Goal: Task Accomplishment & Management: Use online tool/utility

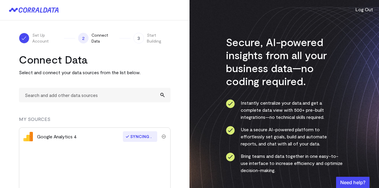
click at [164, 136] on img "submit" at bounding box center [164, 137] width 4 height 4
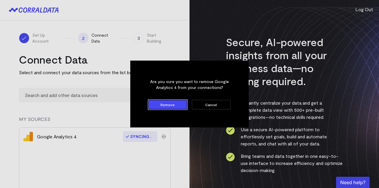
click at [175, 103] on button "Remove" at bounding box center [167, 104] width 39 height 9
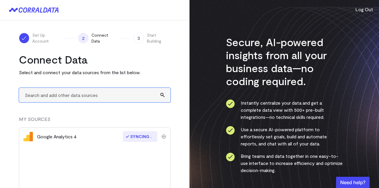
click at [99, 92] on input "text" at bounding box center [95, 95] width 152 height 15
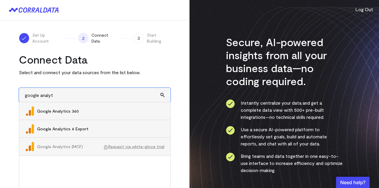
type input "google analyt"
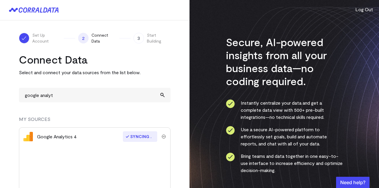
click at [167, 70] on p "Select and connect your data sources from the list below." at bounding box center [95, 72] width 152 height 7
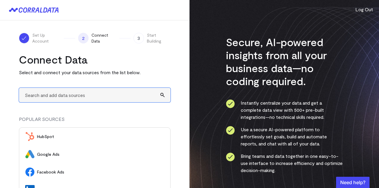
click at [101, 95] on input "text" at bounding box center [95, 95] width 152 height 15
type input "A"
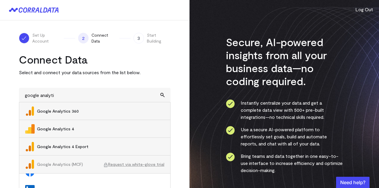
click at [63, 130] on span "Google Analytics 4" at bounding box center [100, 129] width 127 height 6
type input "Google Analytics 4"
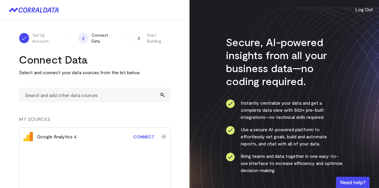
click at [143, 139] on link "Connect" at bounding box center [143, 137] width 27 height 11
